Goal: Task Accomplishment & Management: Manage account settings

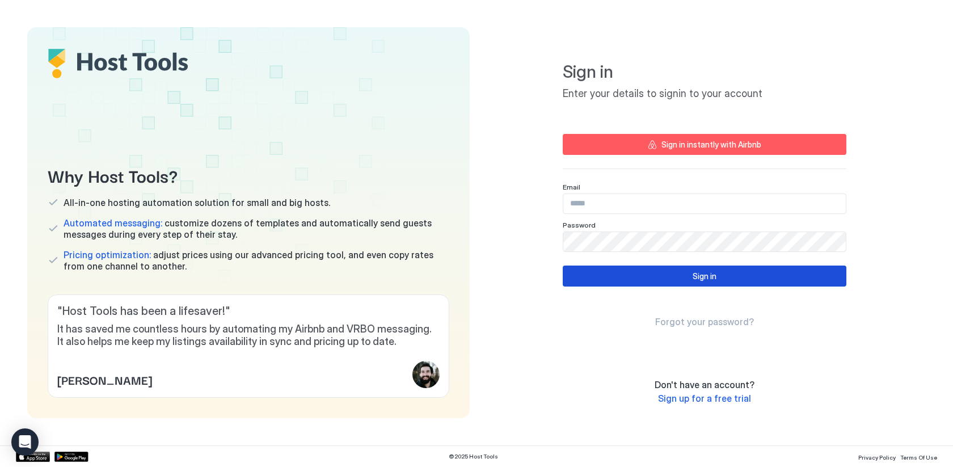
type input "**********"
click at [704, 274] on div "Sign in" at bounding box center [704, 276] width 24 height 12
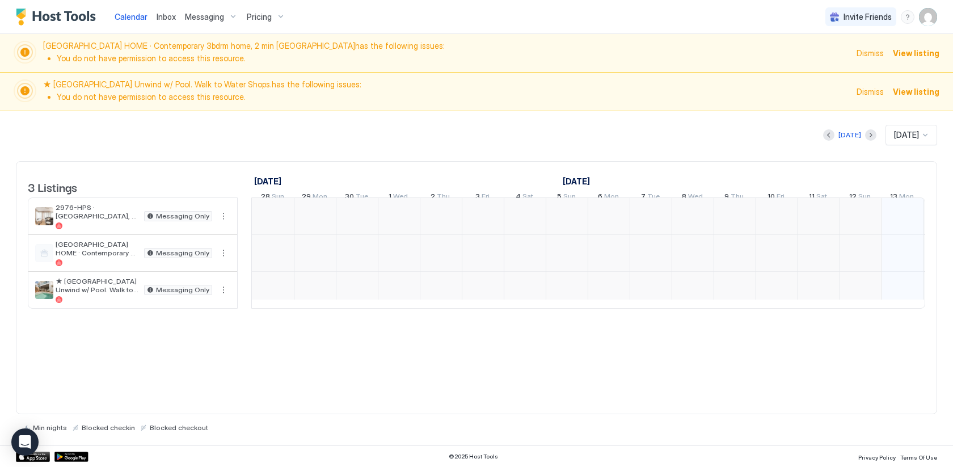
scroll to position [0, 630]
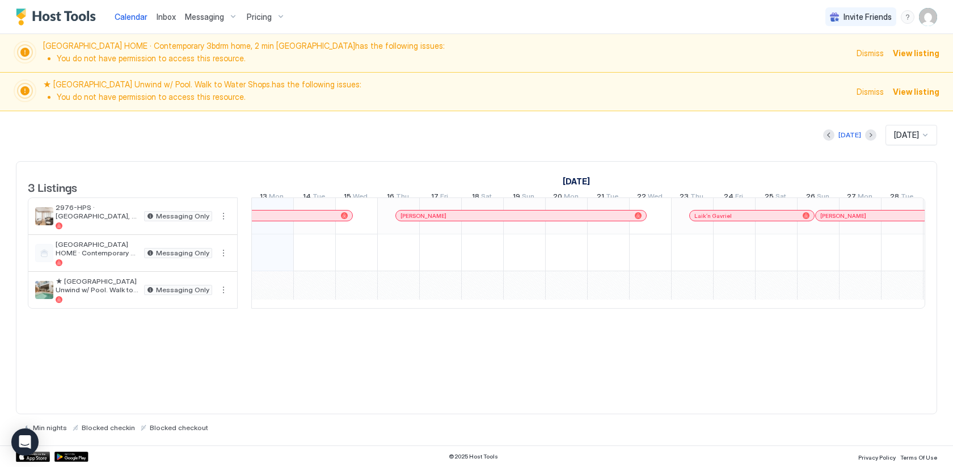
click at [208, 15] on span "Messaging" at bounding box center [204, 17] width 39 height 10
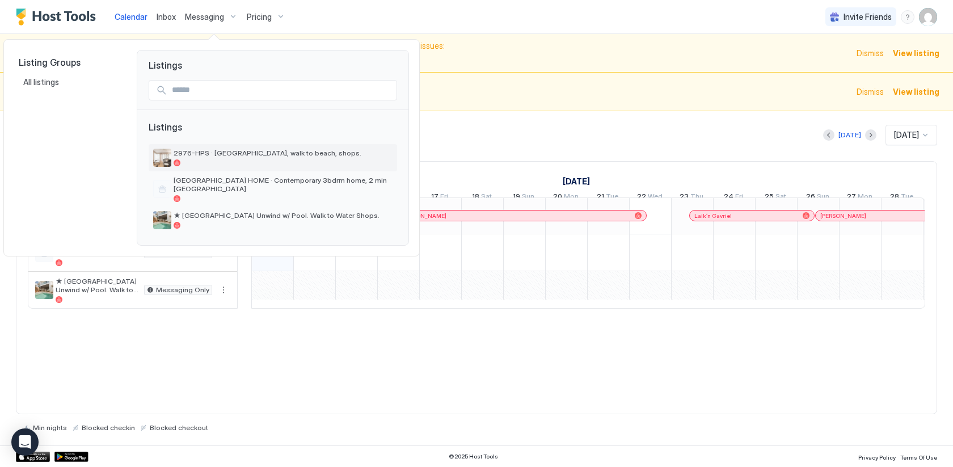
click at [238, 157] on span "2976-HPS · [GEOGRAPHIC_DATA], walk to beach, shops." at bounding box center [283, 153] width 219 height 9
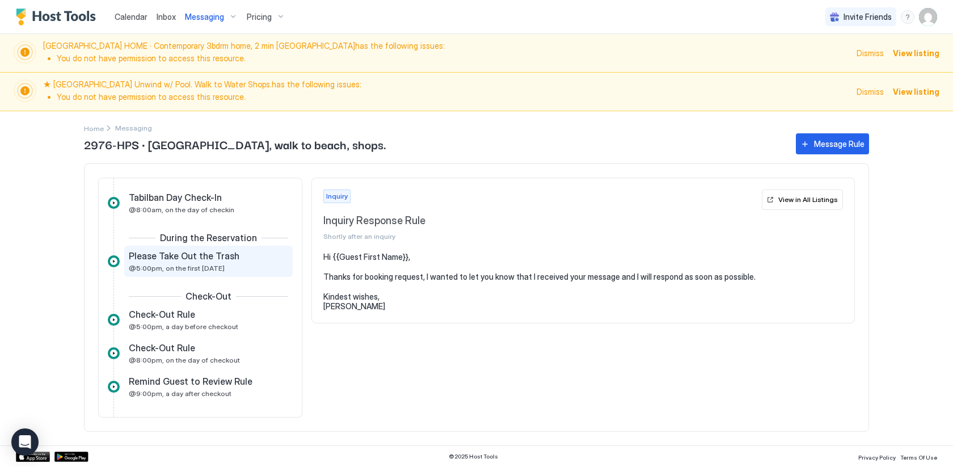
scroll to position [241, 0]
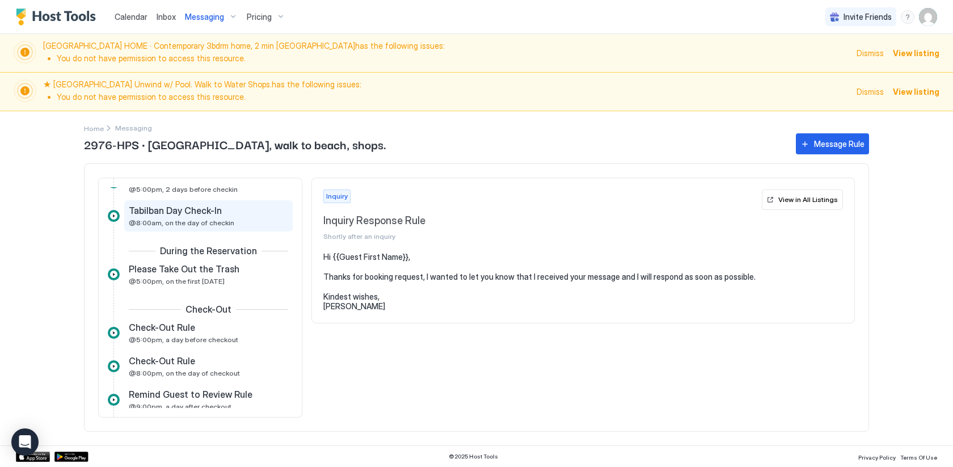
click at [235, 218] on div "Tabilban Day Check-In @8:00am, on the day of checkin" at bounding box center [200, 216] width 143 height 22
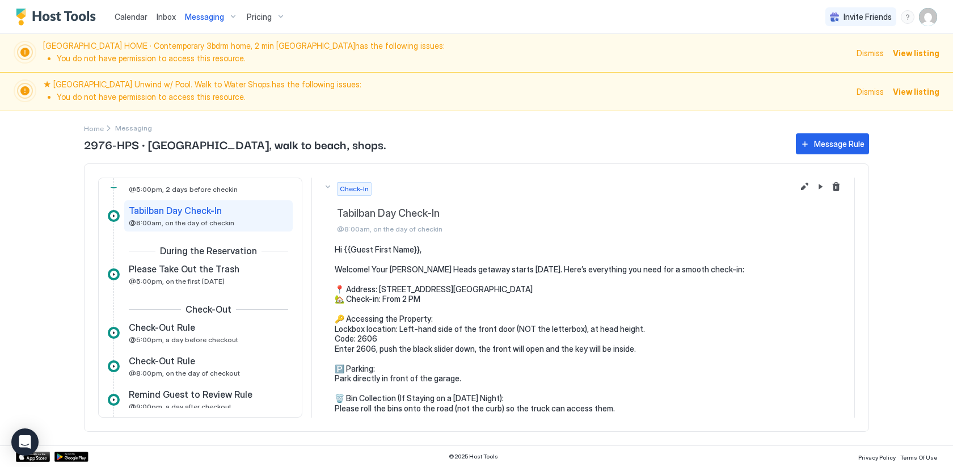
scroll to position [18, 0]
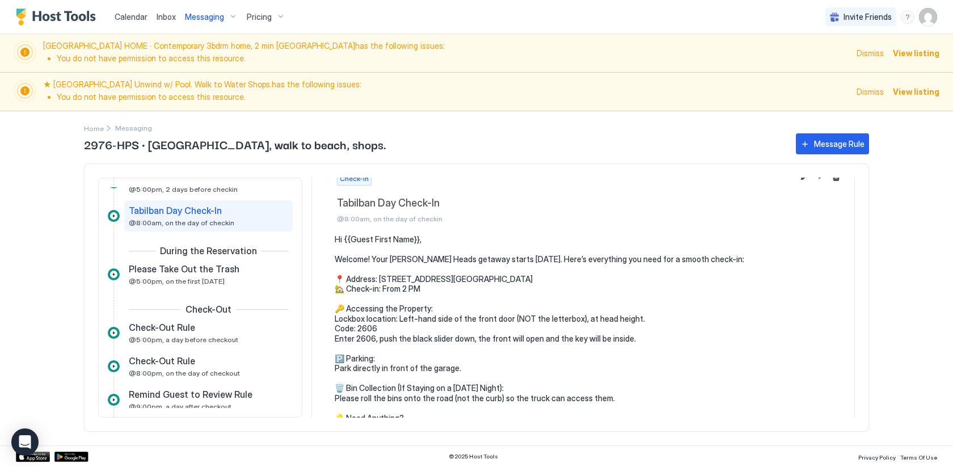
click at [484, 363] on pre "Hi {{Guest First Name}}, Welcome! Your [PERSON_NAME] Heads getaway starts [DATE…" at bounding box center [589, 358] width 508 height 248
click at [465, 368] on pre "Hi {{Guest First Name}}, Welcome! Your [PERSON_NAME] Heads getaway starts [DATE…" at bounding box center [589, 358] width 508 height 248
click at [461, 369] on pre "Hi {{Guest First Name}}, Welcome! Your [PERSON_NAME] Heads getaway starts [DATE…" at bounding box center [589, 358] width 508 height 248
click at [475, 364] on pre "Hi {{Guest First Name}}, Welcome! Your [PERSON_NAME] Heads getaway starts [DATE…" at bounding box center [589, 358] width 508 height 248
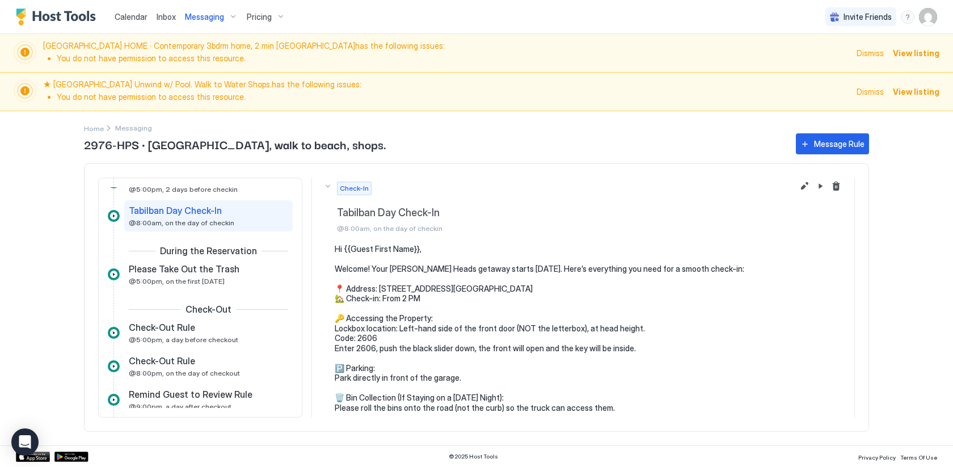
scroll to position [0, 0]
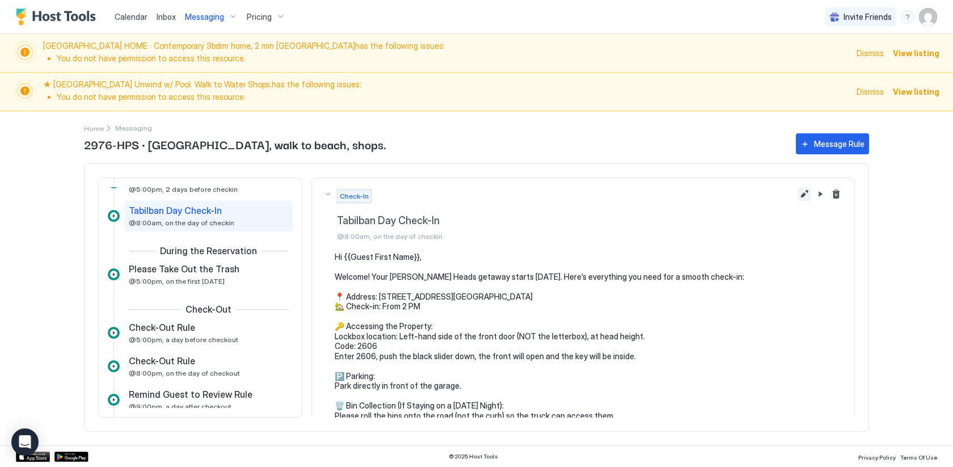
click at [797, 197] on button "Edit message rule" at bounding box center [804, 194] width 14 height 14
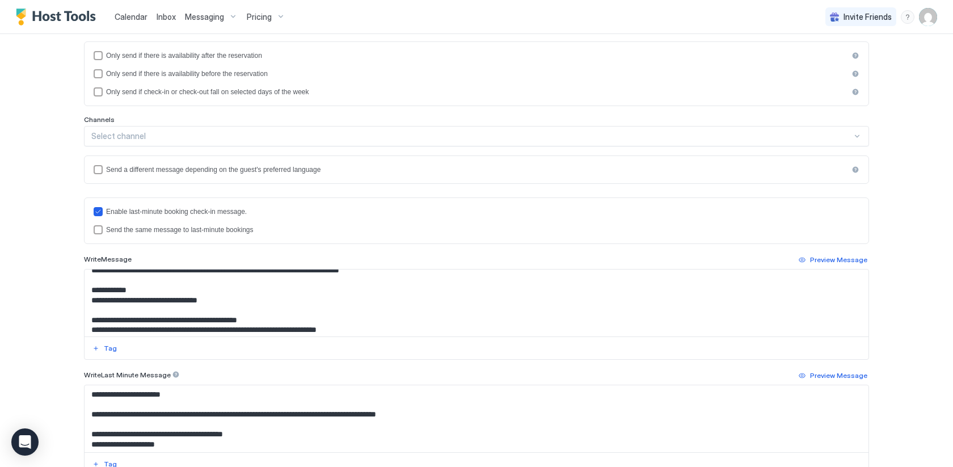
scroll to position [99, 0]
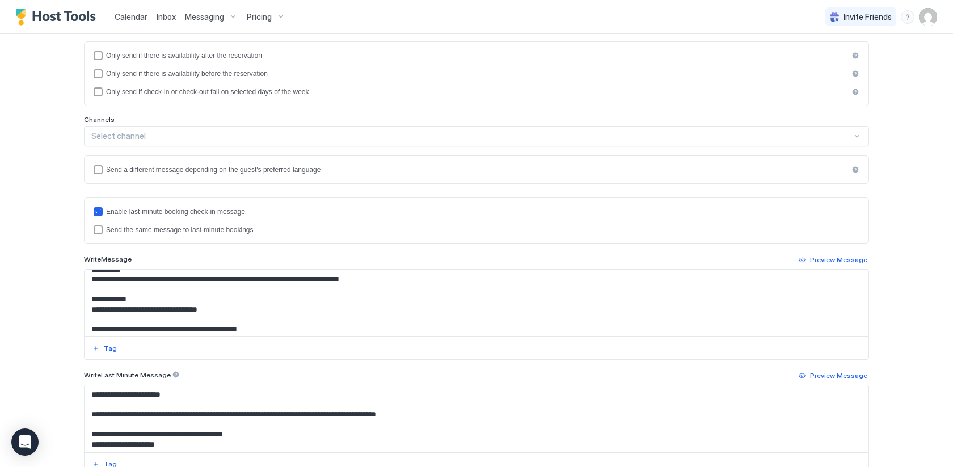
click at [274, 312] on textarea "**********" at bounding box center [477, 302] width 784 height 67
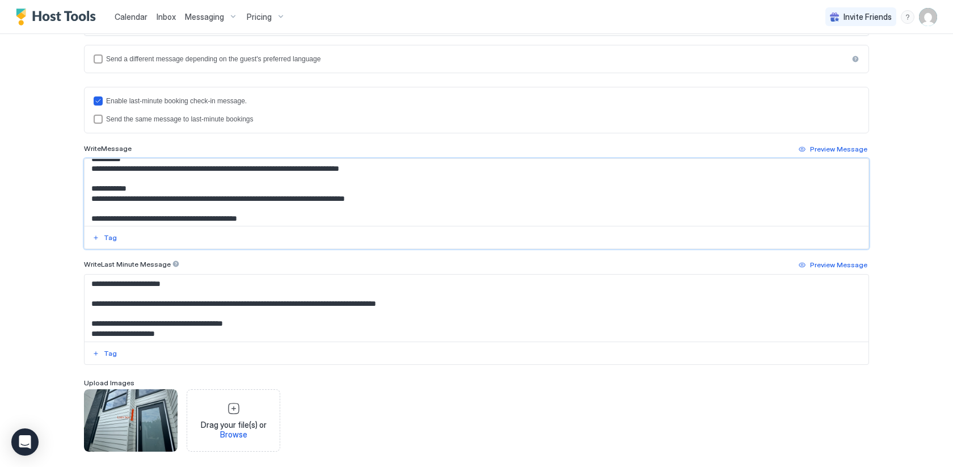
scroll to position [428, 0]
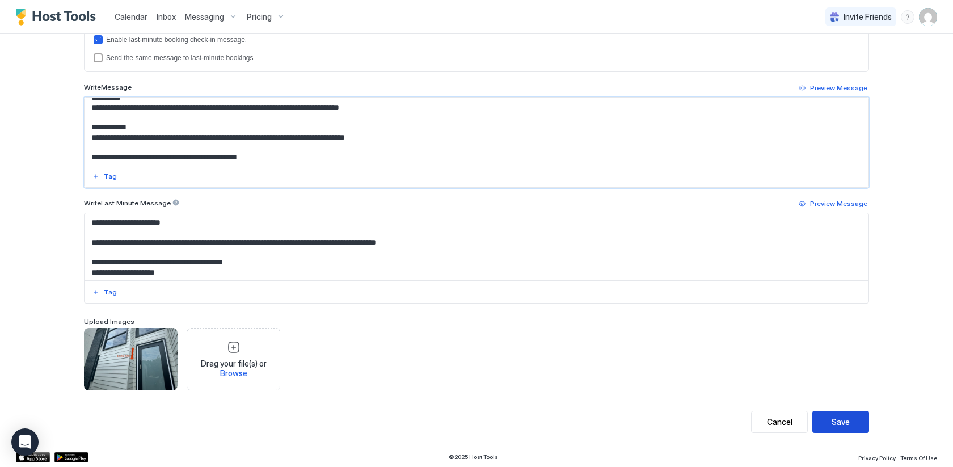
type textarea "**********"
click at [837, 416] on div "Save" at bounding box center [840, 422] width 18 height 12
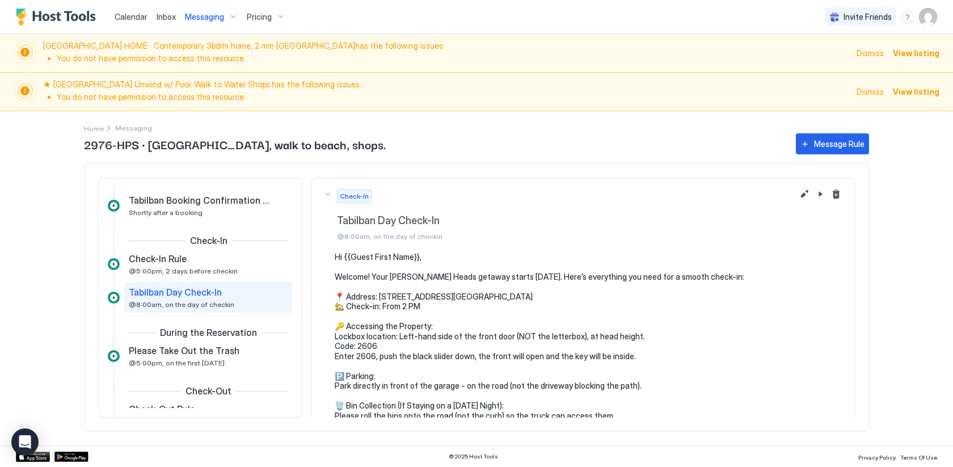
click at [875, 57] on span "Dismiss" at bounding box center [869, 53] width 27 height 12
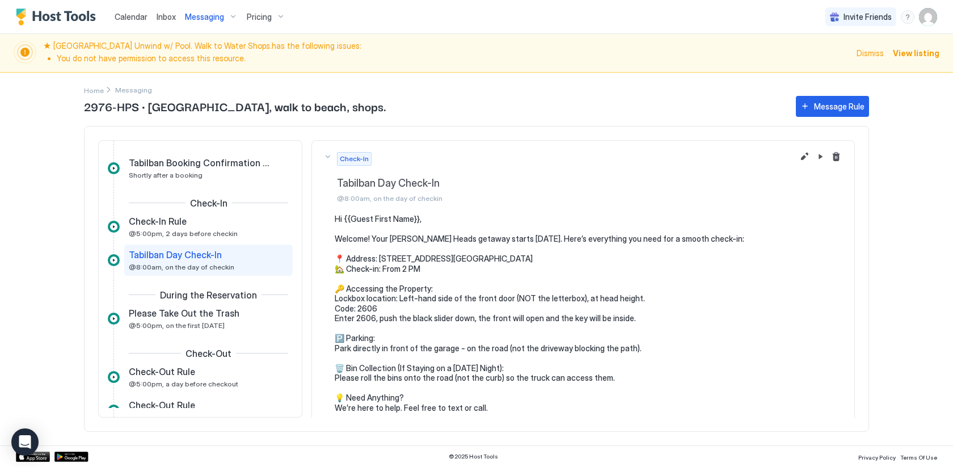
click at [875, 57] on span "Dismiss" at bounding box center [869, 53] width 27 height 12
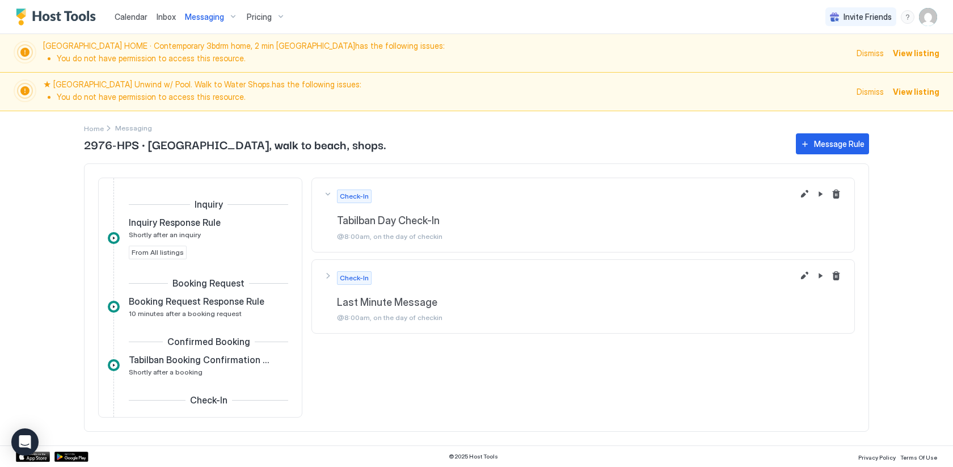
scroll to position [159, 0]
